Goal: Task Accomplishment & Management: Complete application form

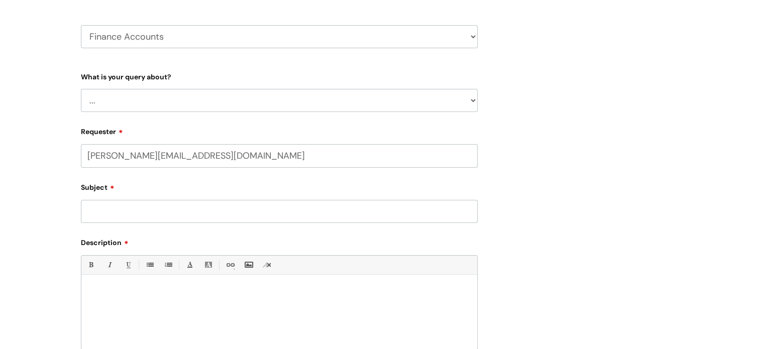
scroll to position [113, 0]
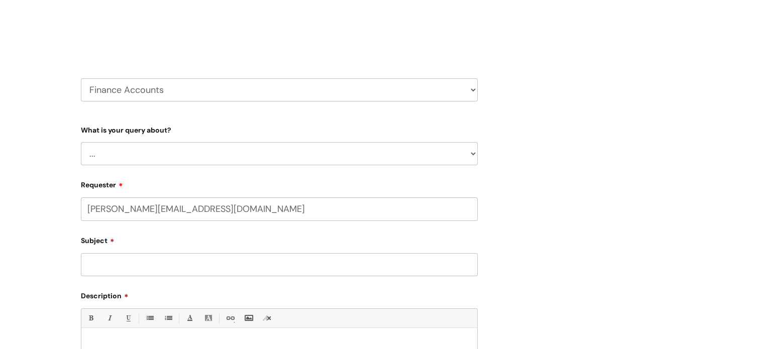
click at [221, 170] on form "Type Of Request ... Accounts (Finance) Alerts! (For clinical team) Data Protect…" at bounding box center [279, 302] width 397 height 361
click at [215, 159] on select "... Finance Systems Finance Requests (inc. Expenses) Invoices Research" at bounding box center [279, 153] width 397 height 23
select select "Finance Requests (inc. Expenses)"
click at [81, 142] on select "... Finance Systems Finance Requests (inc. Expenses) Invoices Research" at bounding box center [279, 153] width 397 height 23
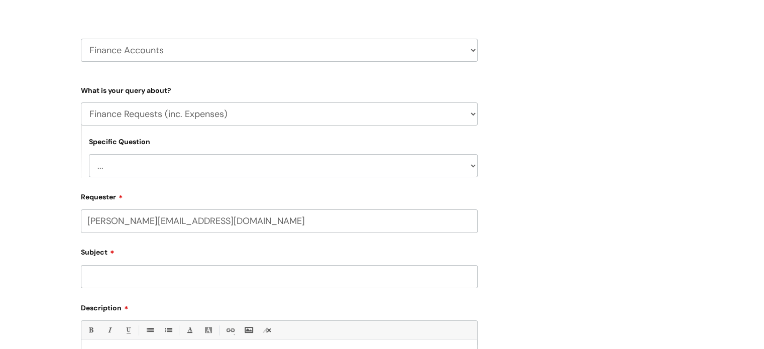
scroll to position [154, 0]
click at [210, 166] on select "... Budgets Expenses Getting Edits/Revisions New Supplier Purchase cards/ [PERS…" at bounding box center [283, 163] width 389 height 23
select select "Expenses"
click at [89, 152] on select "... Budgets Expenses Getting Edits/Revisions New Supplier Purchase cards/ [PERS…" at bounding box center [283, 163] width 389 height 23
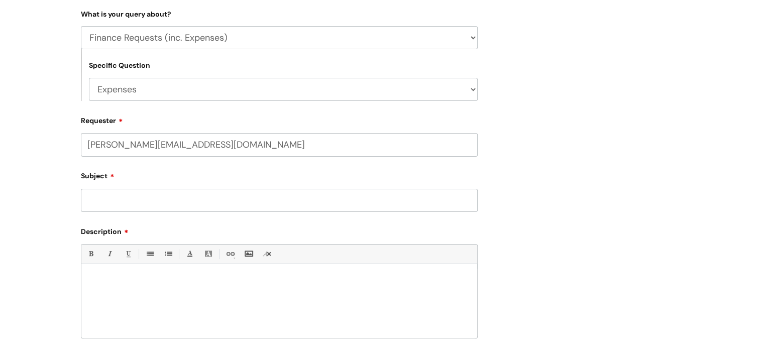
scroll to position [233, 0]
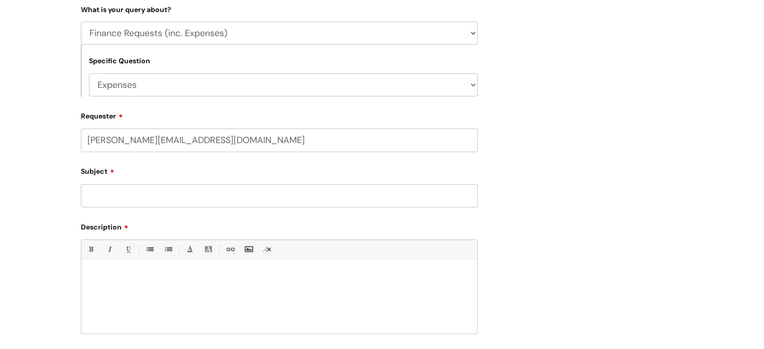
click at [189, 179] on div "Subject" at bounding box center [279, 185] width 397 height 45
click at [185, 194] on input "Subject" at bounding box center [279, 195] width 397 height 23
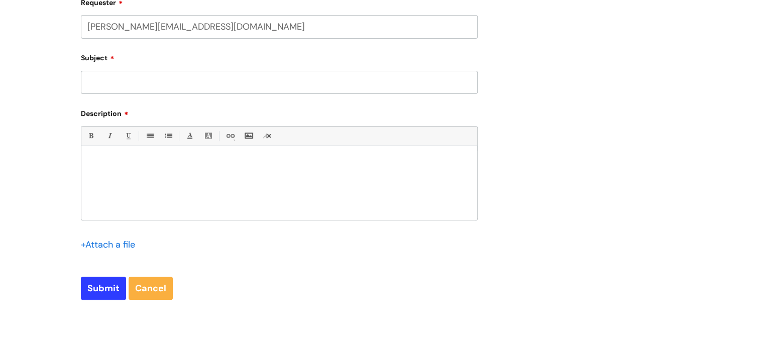
scroll to position [347, 0]
click at [243, 183] on div at bounding box center [279, 184] width 396 height 69
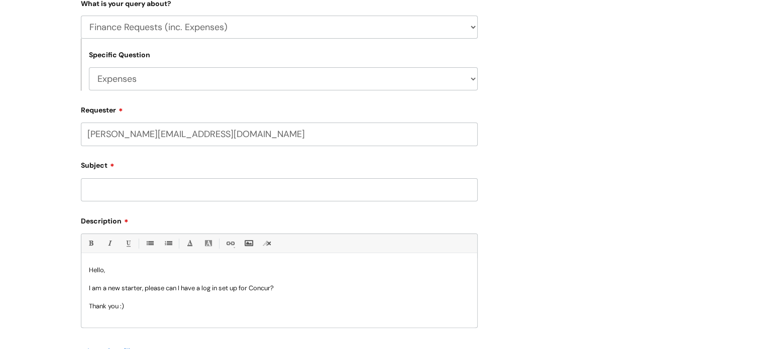
scroll to position [240, 0]
drag, startPoint x: 293, startPoint y: 5, endPoint x: 248, endPoint y: 265, distance: 264.6
click at [248, 265] on p "Hello," at bounding box center [279, 269] width 381 height 9
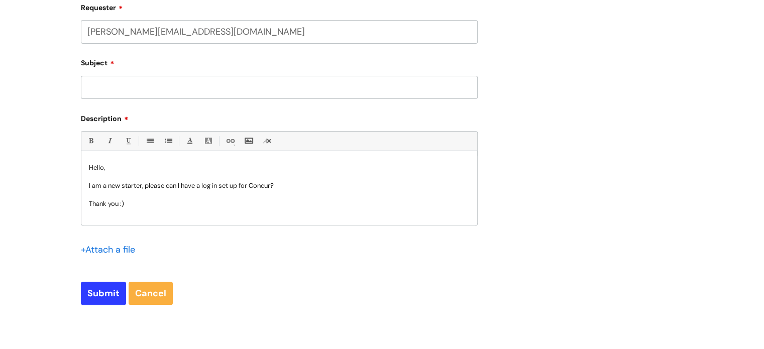
scroll to position [342, 0]
click at [167, 82] on input "Subject" at bounding box center [279, 87] width 397 height 23
type input "c"
type input "Concur set up"
click at [92, 302] on input "Submit" at bounding box center [103, 293] width 45 height 23
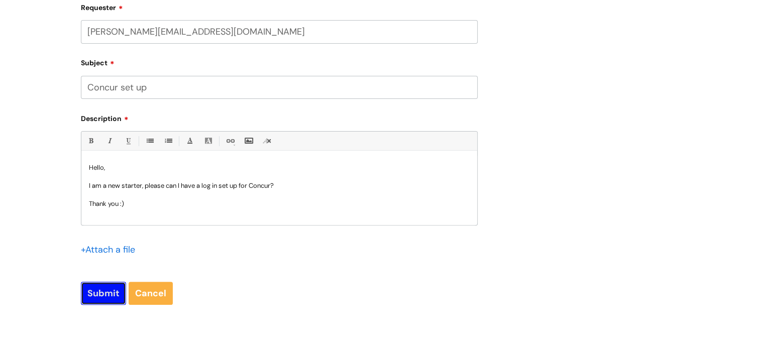
type input "Please Wait..."
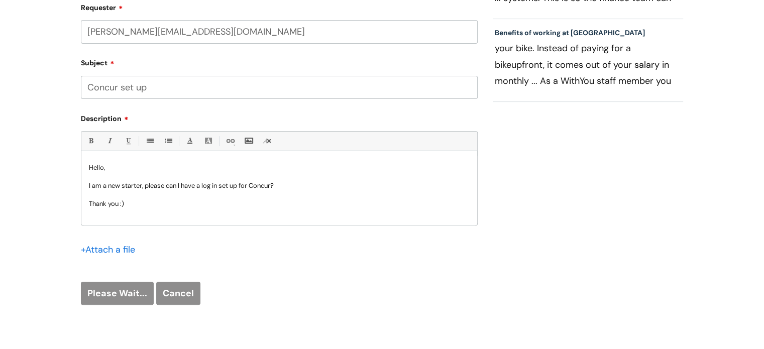
scroll to position [177, 0]
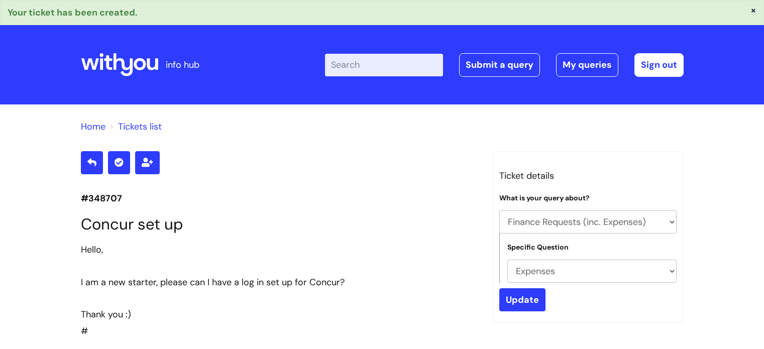
select select "Finance Requests (inc. Expenses)"
select select "Expenses"
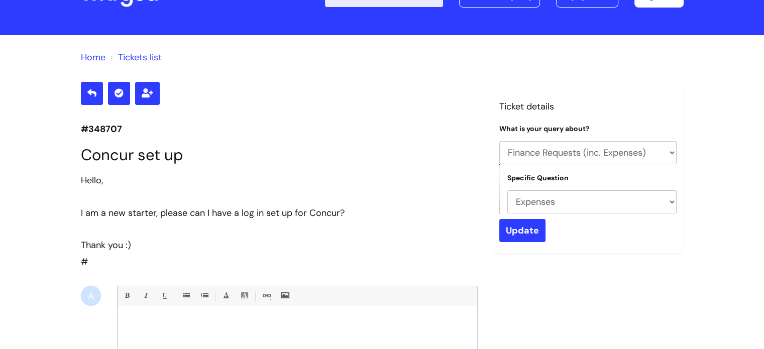
scroll to position [66, 0]
